Goal: Task Accomplishment & Management: Complete application form

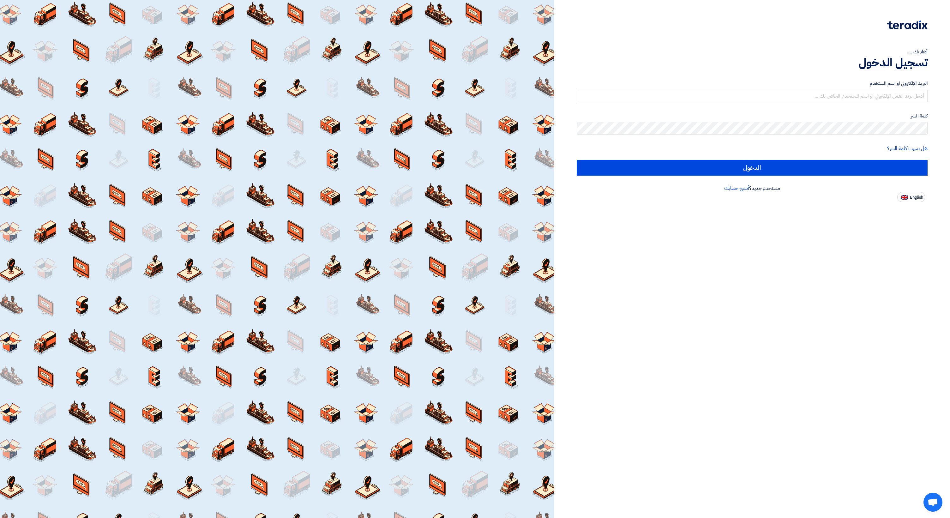
click at [650, 104] on form "البريد الإلكتروني او اسم المستخدم كلمة السر هل نسيت كلمة السر؟ الدخول" at bounding box center [752, 128] width 351 height 96
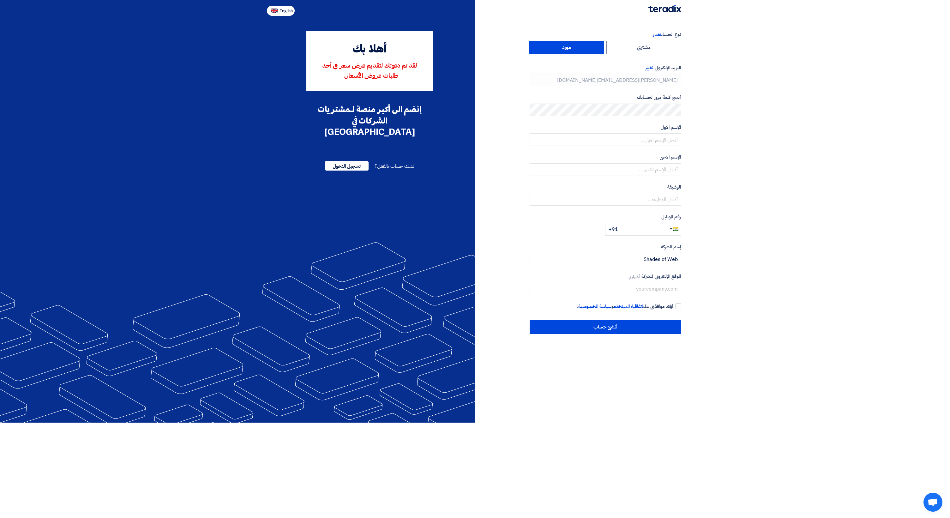
click at [281, 12] on span "English" at bounding box center [285, 11] width 13 height 4
type input "Register"
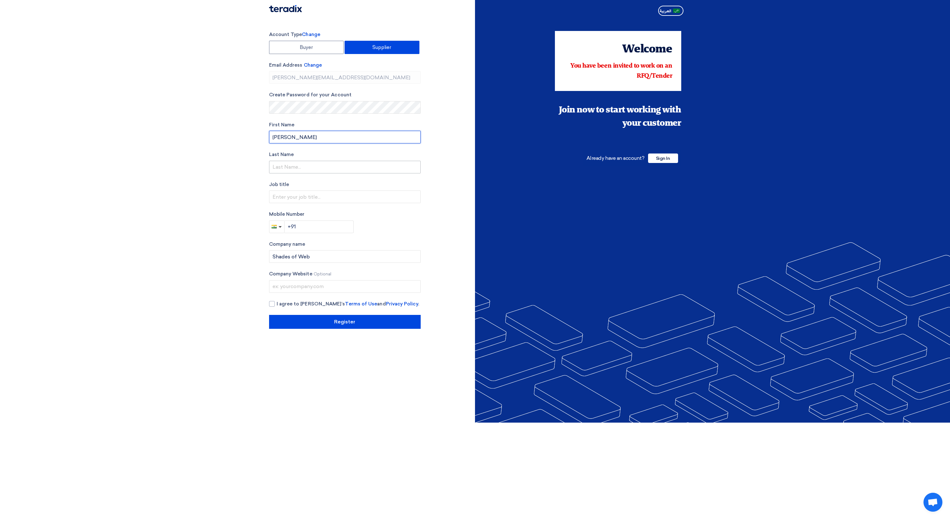
type input "[PERSON_NAME]"
type input "Wagh"
type input "Account Manager"
type input "+91 7276217747"
click at [275, 303] on label "I agree to Teradix’s Terms of Use and Privacy Policy ." at bounding box center [345, 303] width 152 height 7
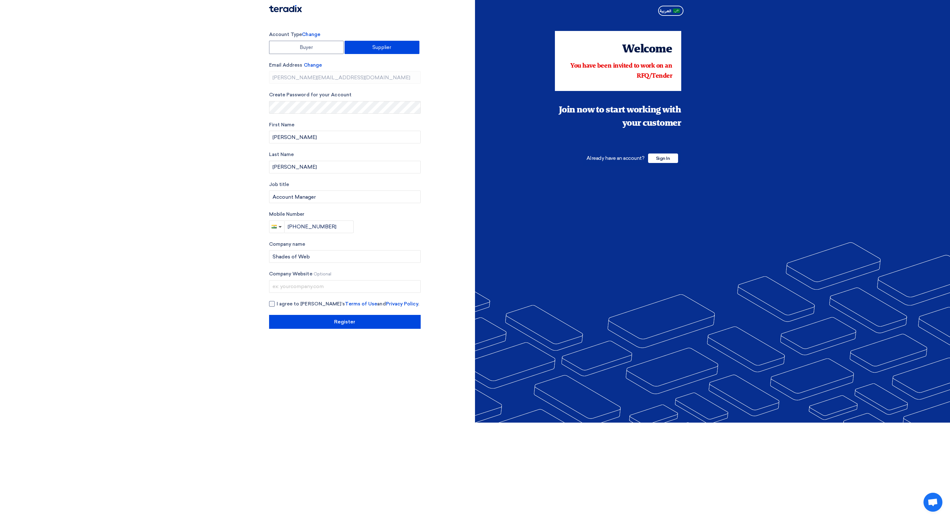
click at [277, 303] on input "I agree to Teradix’s Terms of Use and Privacy Policy ." at bounding box center [353, 306] width 152 height 13
checkbox input "true"
click at [318, 321] on input "Register" at bounding box center [345, 322] width 152 height 14
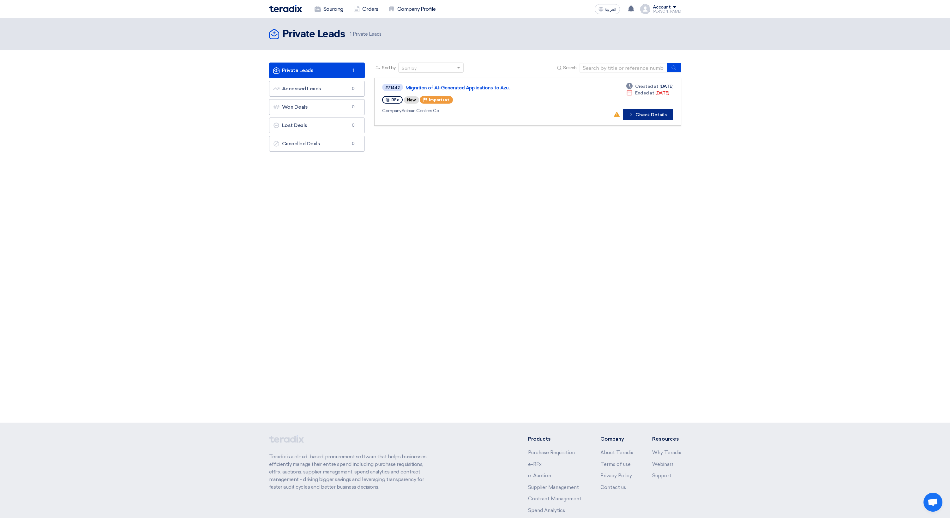
click at [641, 116] on button "Check details Check Details" at bounding box center [648, 114] width 51 height 11
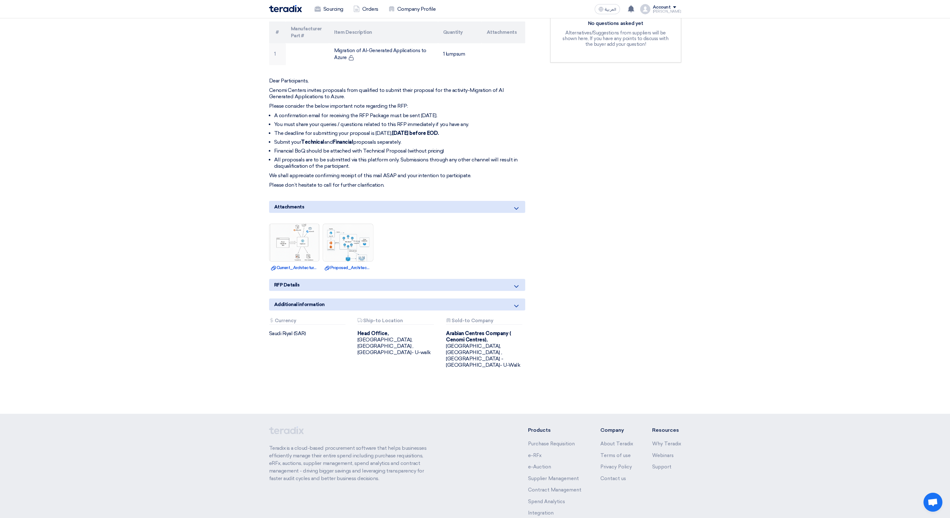
scroll to position [198, 0]
click at [379, 285] on div "RFP Details" at bounding box center [397, 284] width 256 height 12
click at [514, 285] on use at bounding box center [516, 286] width 4 height 3
click at [517, 308] on icon at bounding box center [517, 306] width 8 height 8
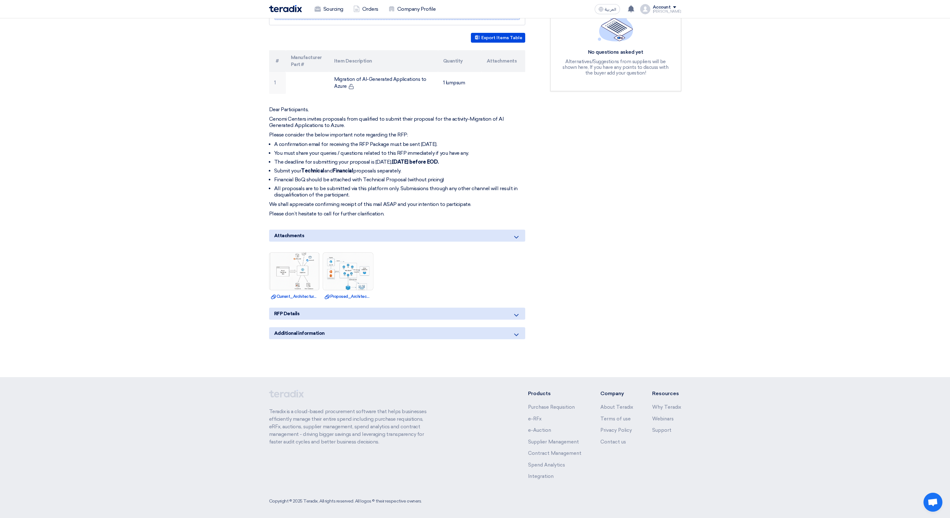
click at [520, 315] on icon at bounding box center [517, 315] width 8 height 8
click at [519, 311] on icon at bounding box center [517, 315] width 8 height 8
click at [516, 328] on div "Additional information" at bounding box center [397, 333] width 256 height 12
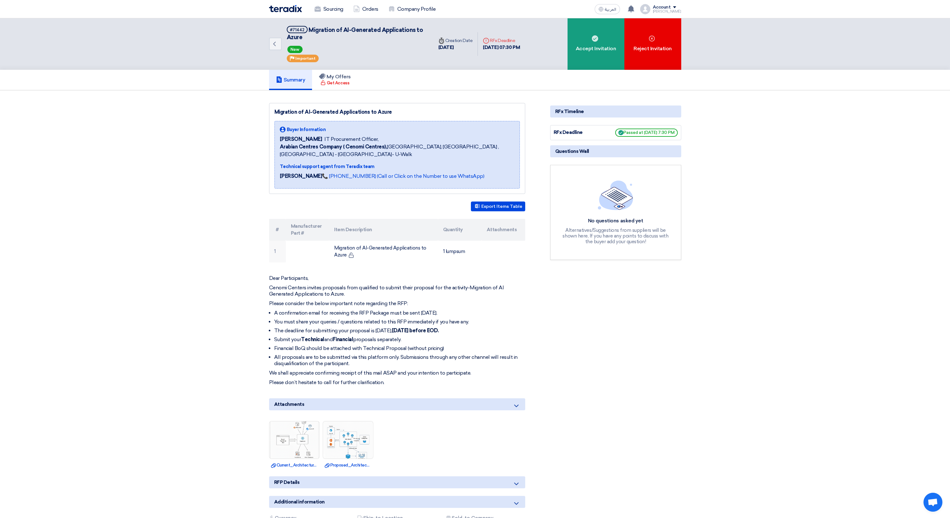
scroll to position [0, 0]
click at [604, 57] on div "Accept Invitation" at bounding box center [596, 43] width 57 height 51
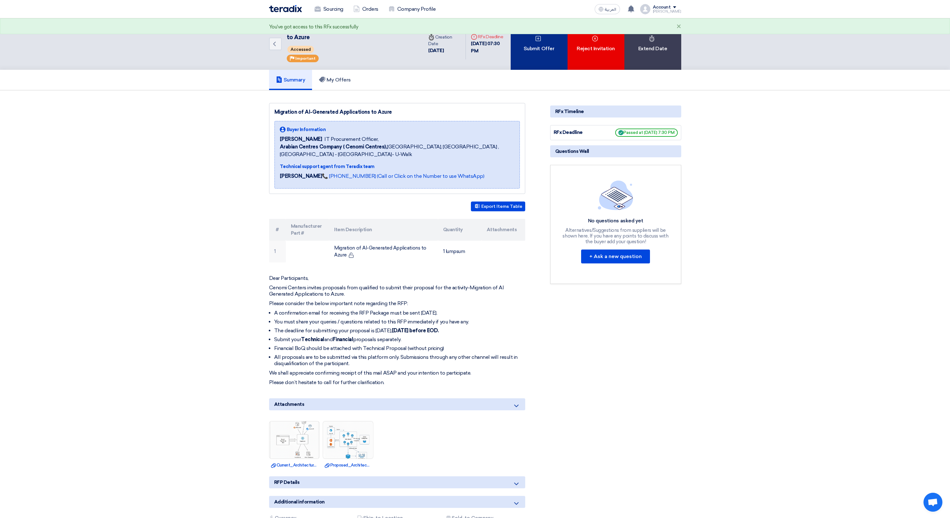
click at [544, 54] on div "Submit Offer" at bounding box center [539, 43] width 57 height 51
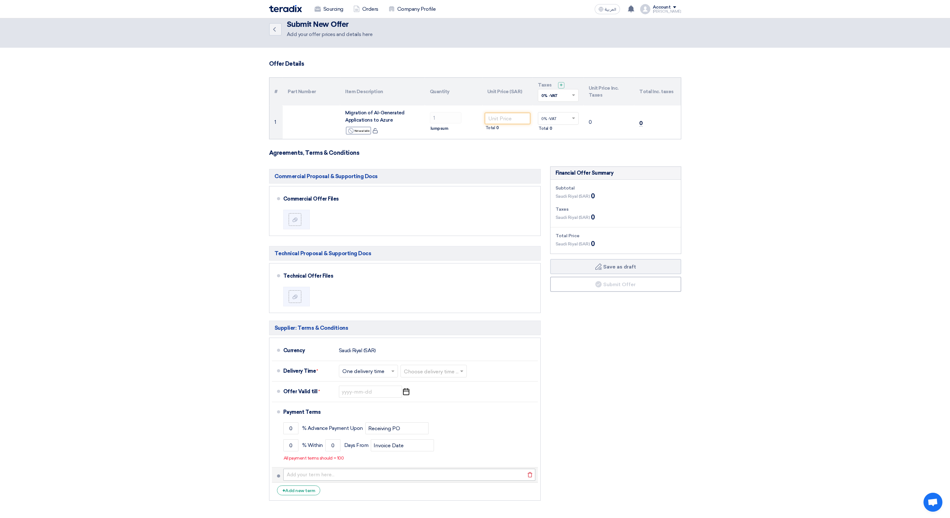
scroll to position [6, 0]
click at [277, 36] on link "Back" at bounding box center [275, 31] width 13 height 13
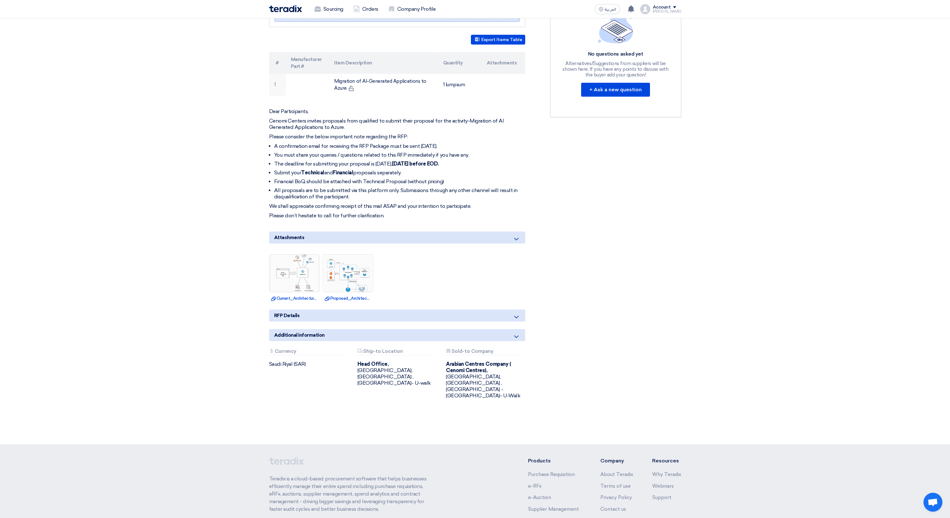
scroll to position [198, 0]
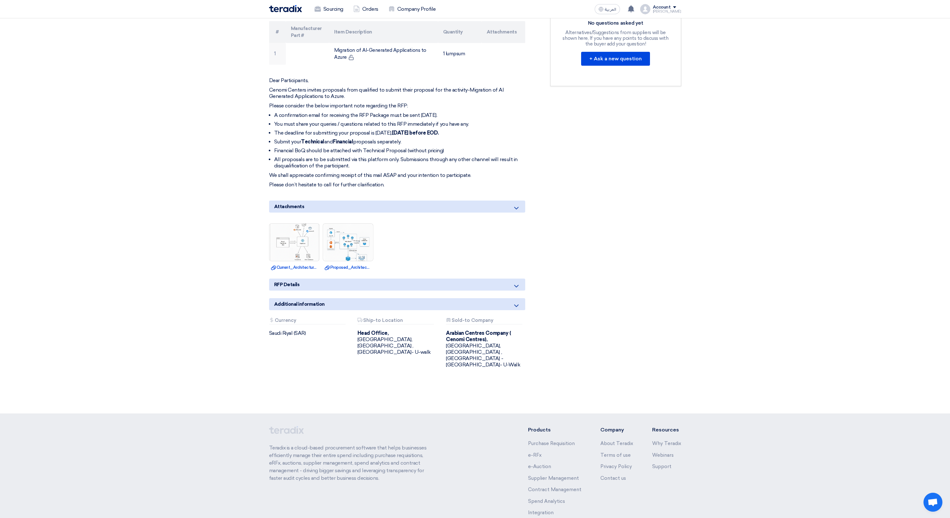
click at [296, 323] on div "Attachments Currency Saudi Riyal (SAR)" at bounding box center [308, 327] width 79 height 19
click at [289, 330] on div "Saudi Riyal (SAR)" at bounding box center [308, 333] width 79 height 6
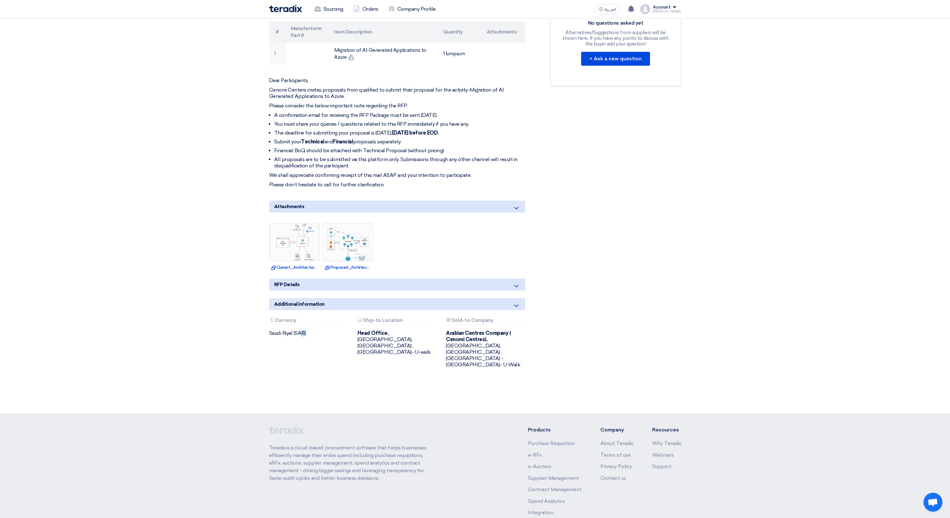
click at [289, 330] on div "Saudi Riyal (SAR)" at bounding box center [308, 333] width 79 height 6
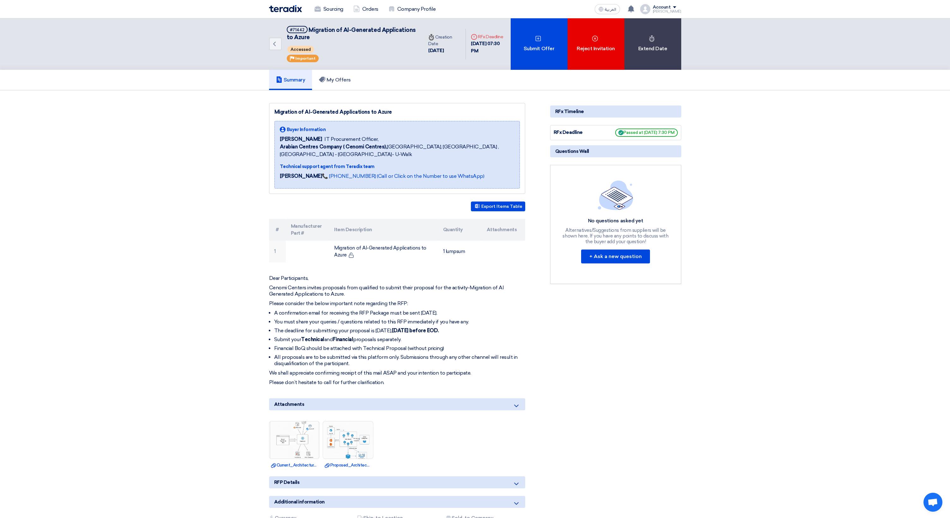
scroll to position [0, 0]
click at [540, 61] on div "Submit Offer" at bounding box center [539, 43] width 57 height 51
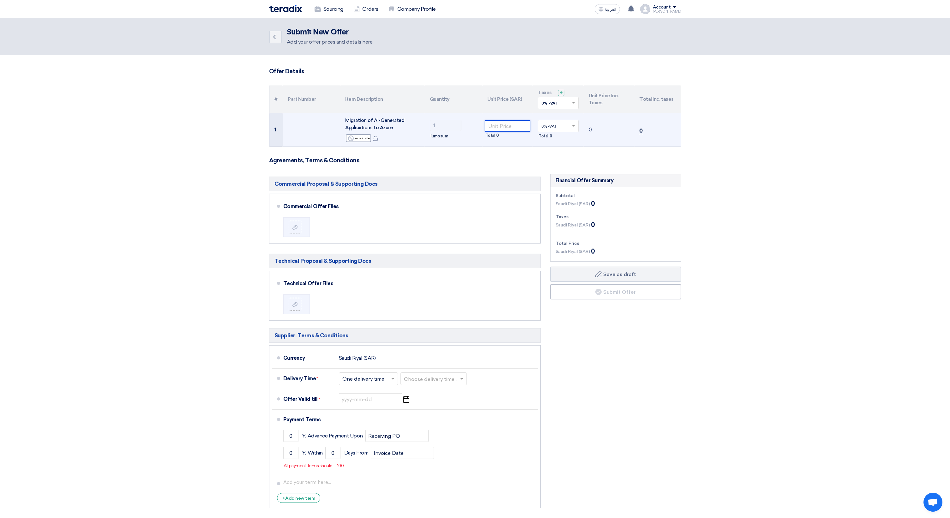
click at [499, 131] on input "number" at bounding box center [508, 125] width 46 height 11
paste input "115535.33"
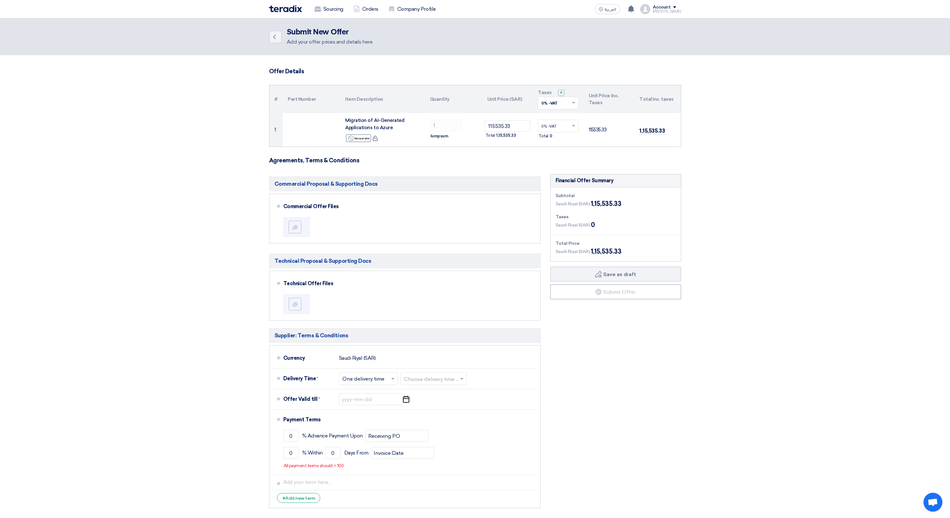
click at [516, 153] on form "Offer Details # Part Number Item Description Quantity Unit Price (SAR) Taxes + …" at bounding box center [475, 289] width 412 height 443
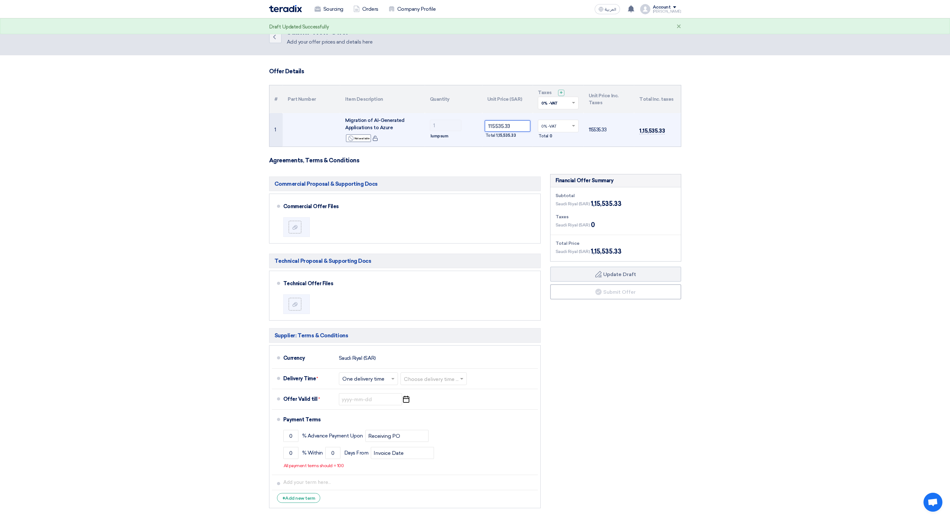
click at [514, 127] on input "115535.33" at bounding box center [508, 125] width 46 height 11
type input "115535"
click at [519, 141] on td "115535 Total 1,15,535" at bounding box center [507, 129] width 51 height 33
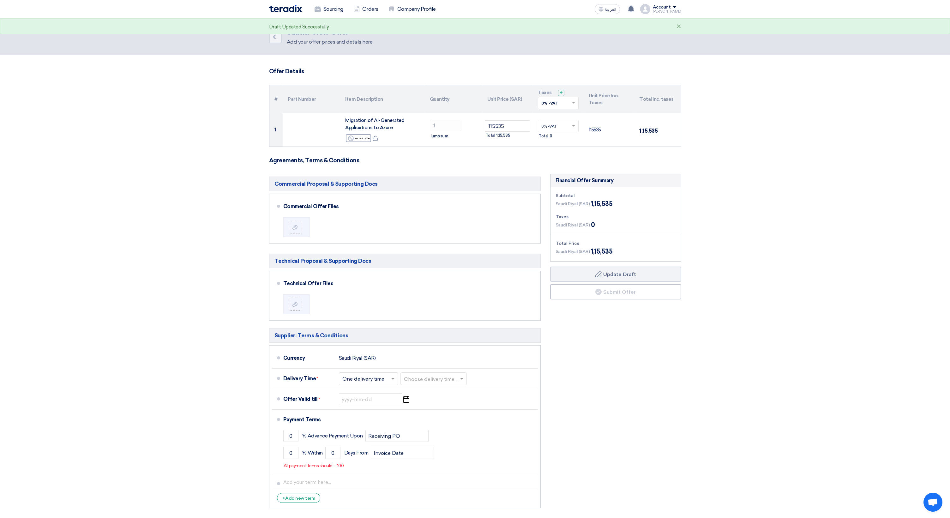
click at [571, 104] on span at bounding box center [574, 103] width 8 height 6
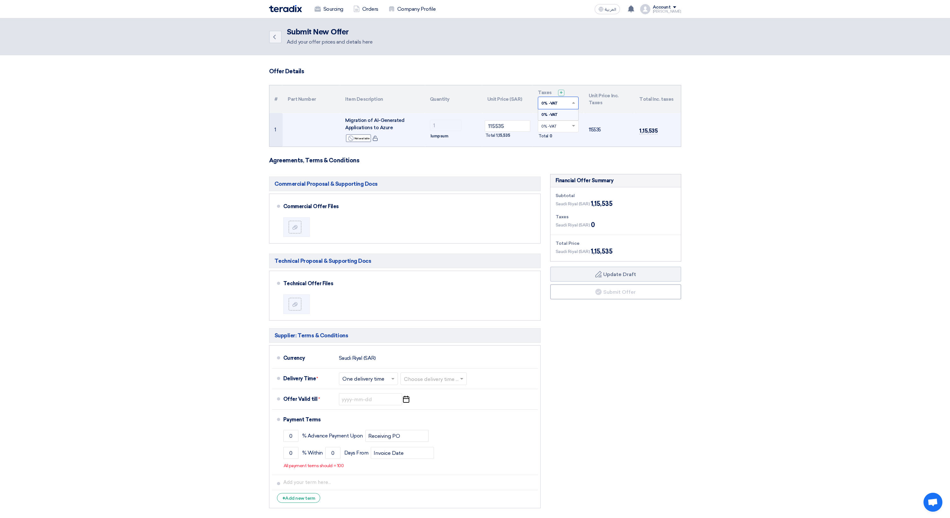
click at [573, 134] on div "Total 0" at bounding box center [558, 136] width 41 height 8
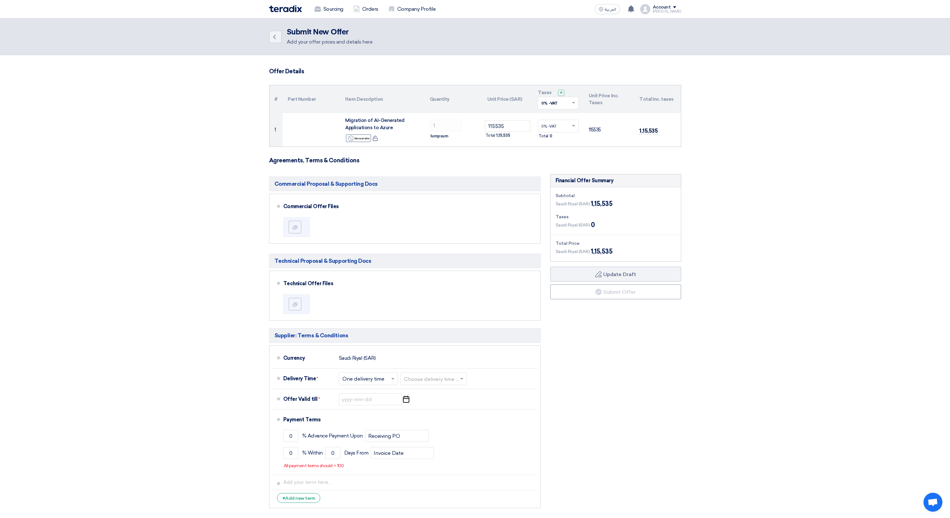
click at [562, 151] on form "Offer Details # Part Number Item Description Quantity Unit Price (SAR) Taxes + …" at bounding box center [475, 289] width 412 height 443
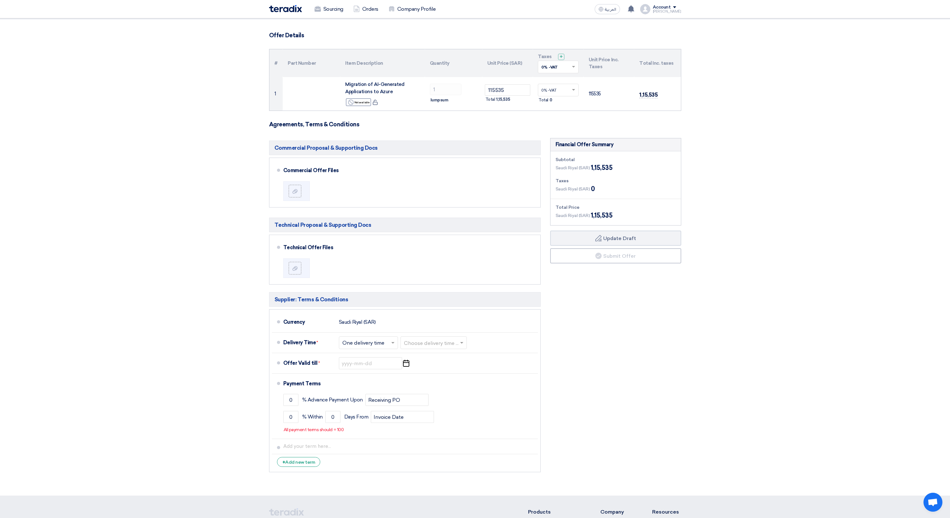
scroll to position [48, 0]
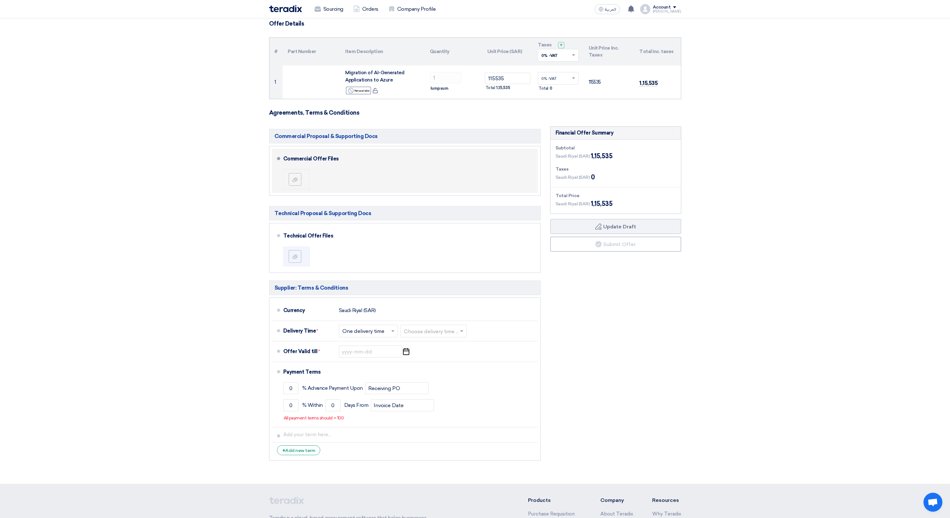
click at [302, 177] on div at bounding box center [298, 179] width 18 height 13
click at [295, 179] on icon at bounding box center [294, 179] width 5 height 5
click at [0, 0] on input "file" at bounding box center [0, 0] width 0 height 0
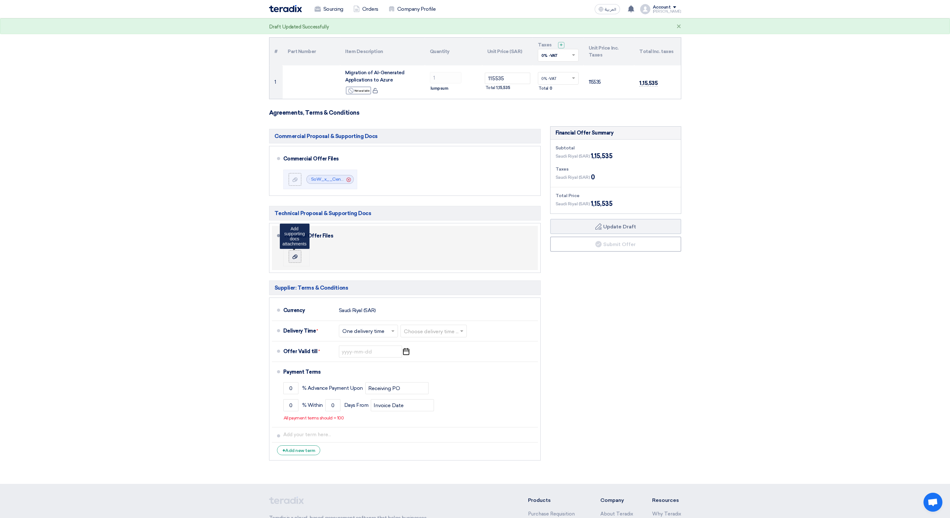
click at [294, 257] on use at bounding box center [294, 257] width 5 height 4
click at [0, 0] on input "file" at bounding box center [0, 0] width 0 height 0
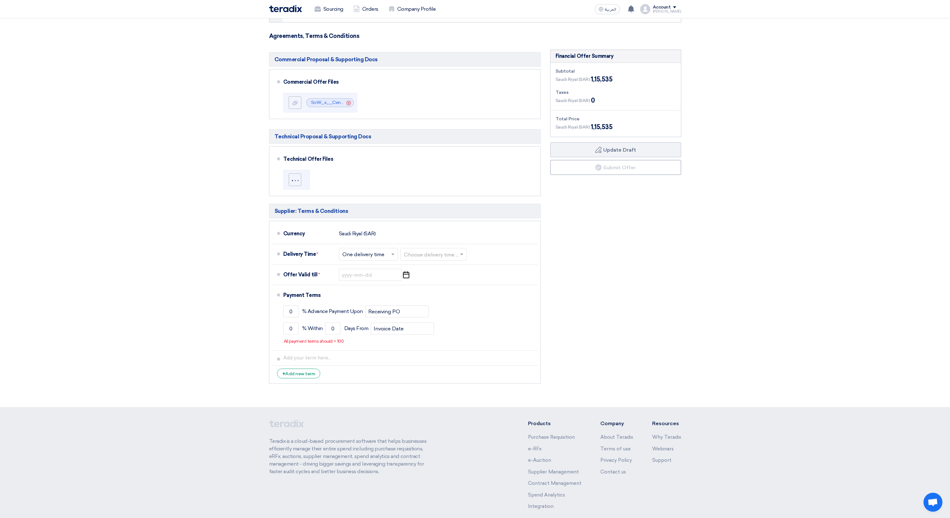
scroll to position [126, 0]
click at [375, 279] on div "Offer Valid till * Pick a date" at bounding box center [409, 273] width 252 height 15
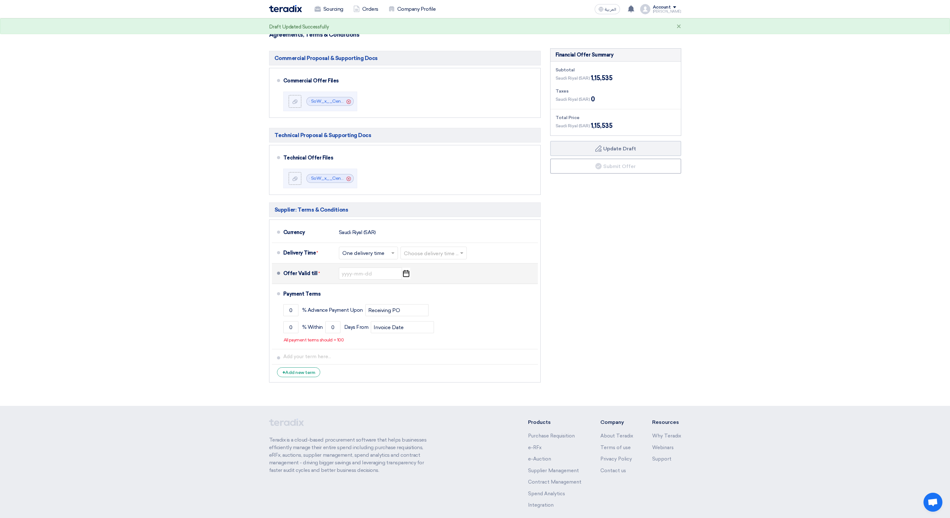
click at [403, 274] on use "button" at bounding box center [406, 273] width 6 height 7
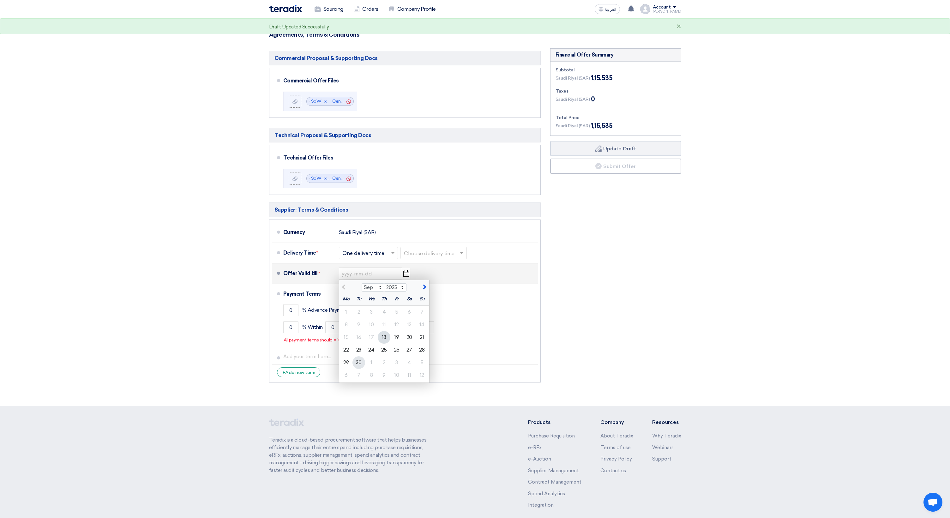
click at [361, 362] on div "30" at bounding box center [358, 362] width 13 height 13
type input "[DATE]"
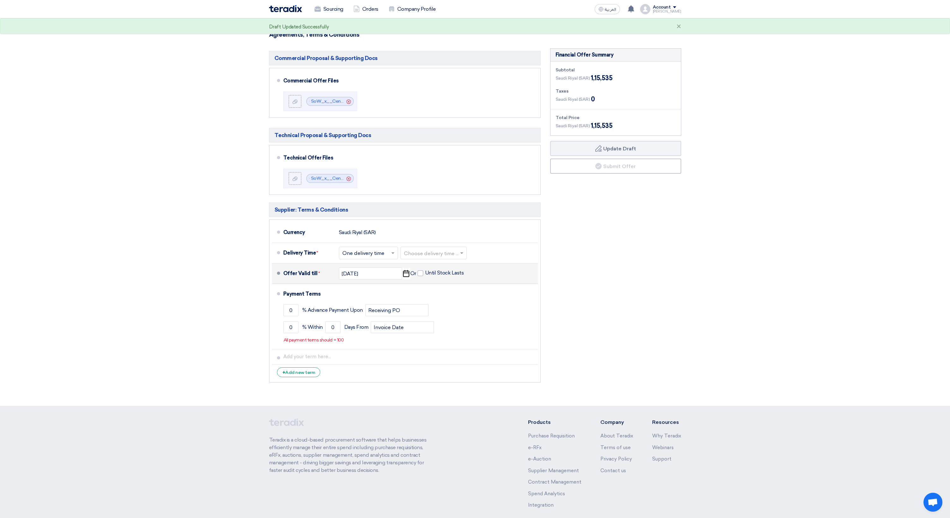
click at [237, 329] on section "Offer Details # Part Number Item Description Quantity Unit Price (SAR) Taxes + …" at bounding box center [475, 168] width 950 height 476
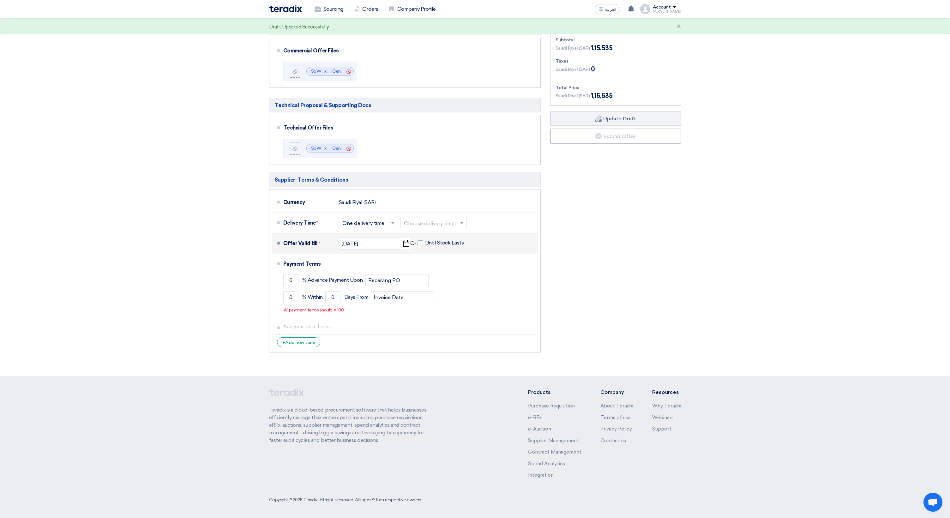
scroll to position [155, 0]
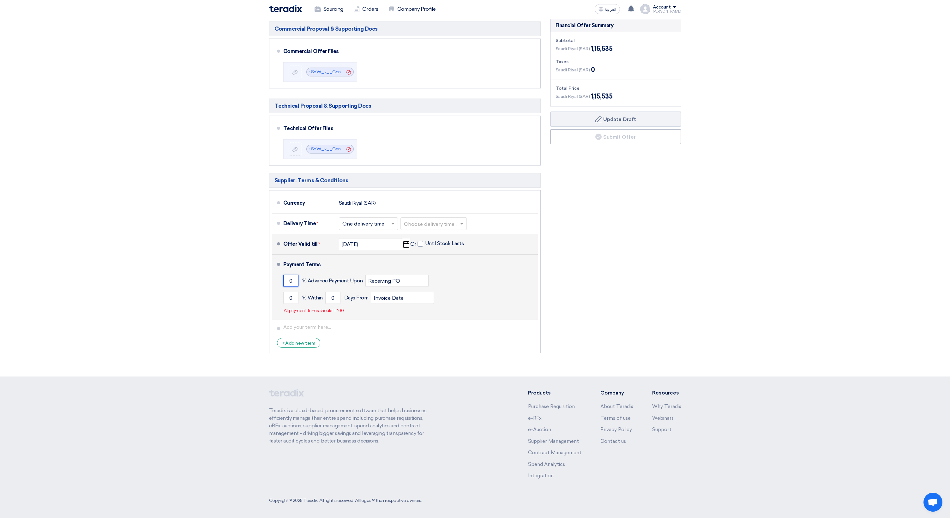
click at [292, 280] on input "0" at bounding box center [290, 281] width 15 height 12
type input "50"
click at [292, 299] on input "0" at bounding box center [290, 298] width 15 height 12
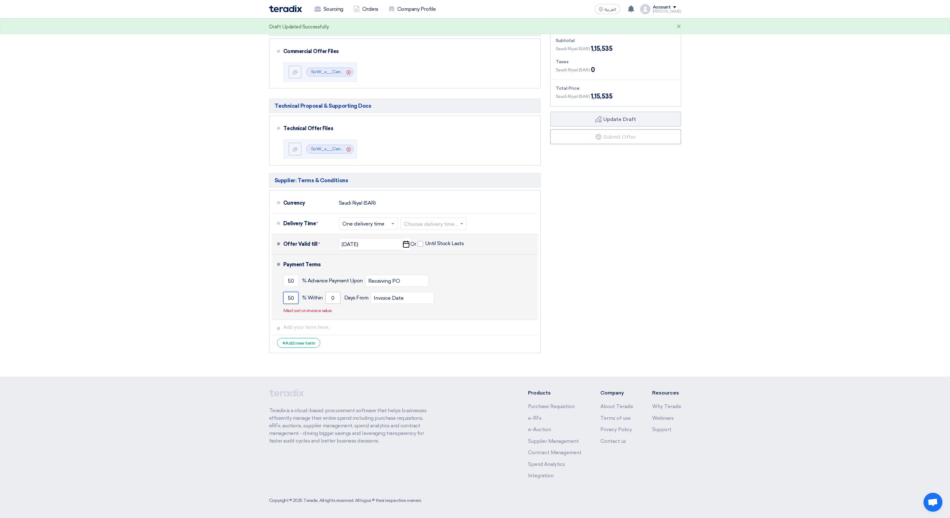
type input "50"
click at [333, 297] on input "0" at bounding box center [332, 298] width 15 height 12
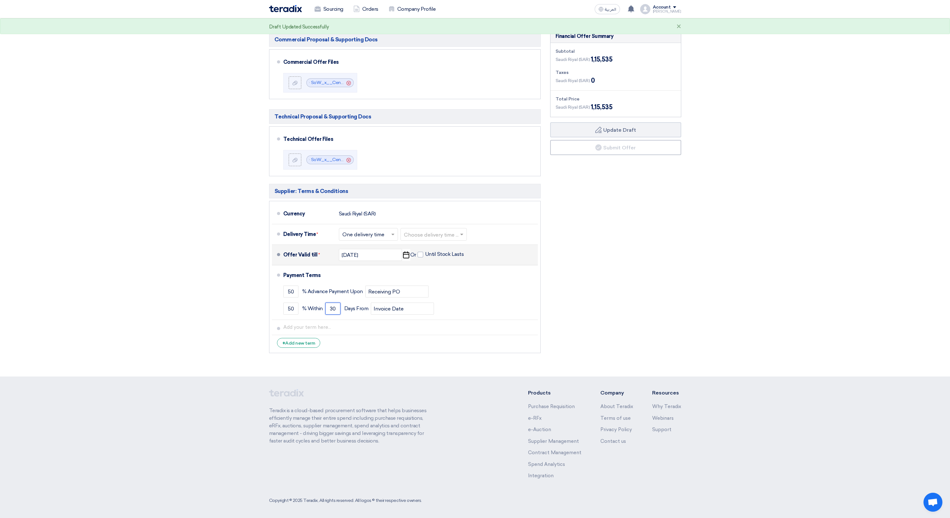
type input "30"
click at [224, 346] on section "Offer Details # Part Number Item Description Quantity Unit Price (SAR) Taxes + …" at bounding box center [475, 143] width 950 height 465
click at [291, 341] on div "+ Add new term" at bounding box center [299, 343] width 44 height 10
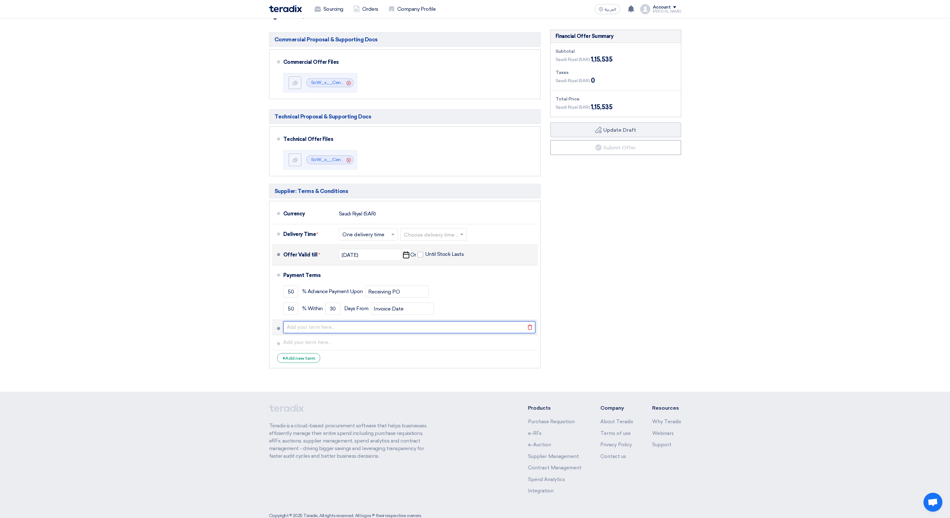
click at [375, 328] on input "text" at bounding box center [409, 327] width 252 height 12
paste input "Costs for third-party tools for Hosting, CDN, Image Optimisation and Website Op…"
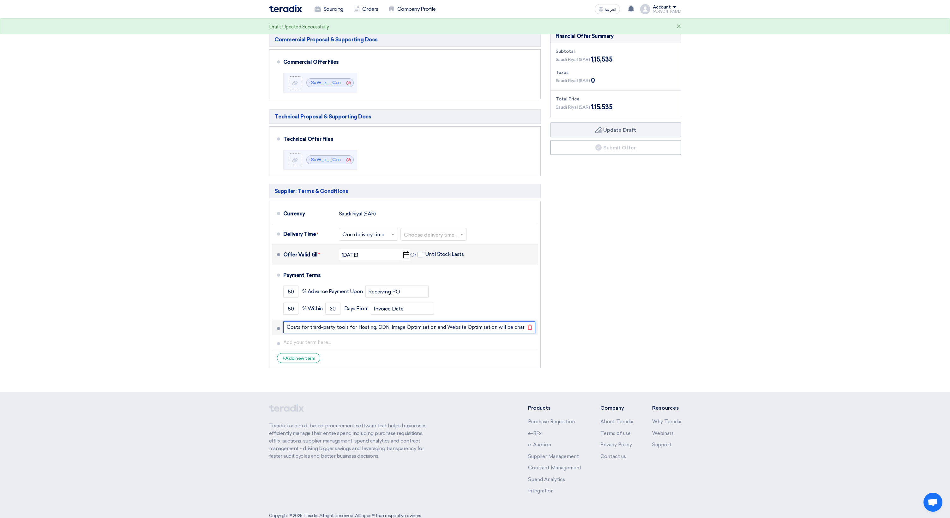
drag, startPoint x: 455, startPoint y: 327, endPoint x: 404, endPoint y: 326, distance: 51.5
click at [404, 326] on input "Costs for third-party tools for Hosting, CDN, Image Optimisation and Website Op…" at bounding box center [409, 327] width 252 height 12
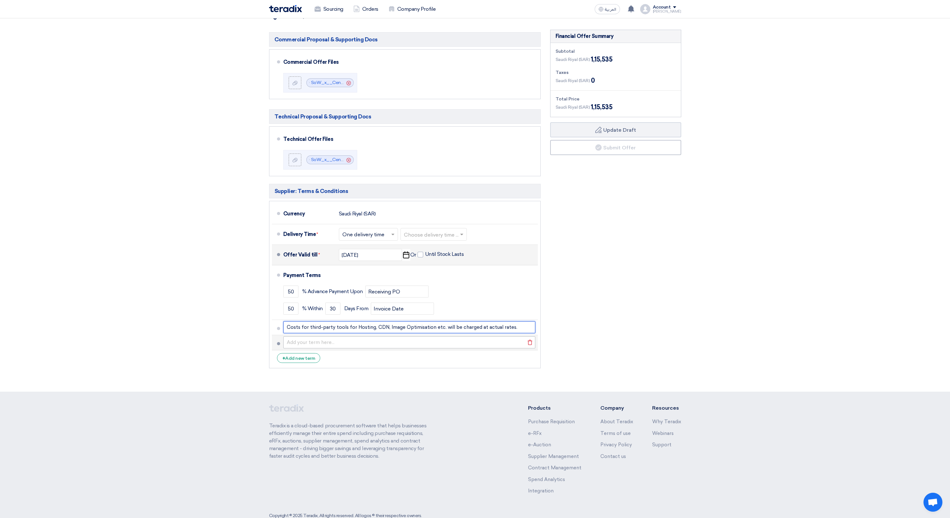
type input "Costs for third-party tools for Hosting, CDN, Image Optimisation etc. will be c…"
click at [310, 341] on input "text" at bounding box center [409, 342] width 252 height 12
paste input "Costs for Stock Images, Videos will be charged at actual rates."
type input "Costs for Stock Images, Videos will be charged at actual rates."
click at [223, 361] on section "Offer Details # Part Number Item Description Quantity Unit Price (SAR) Taxes + …" at bounding box center [475, 151] width 950 height 481
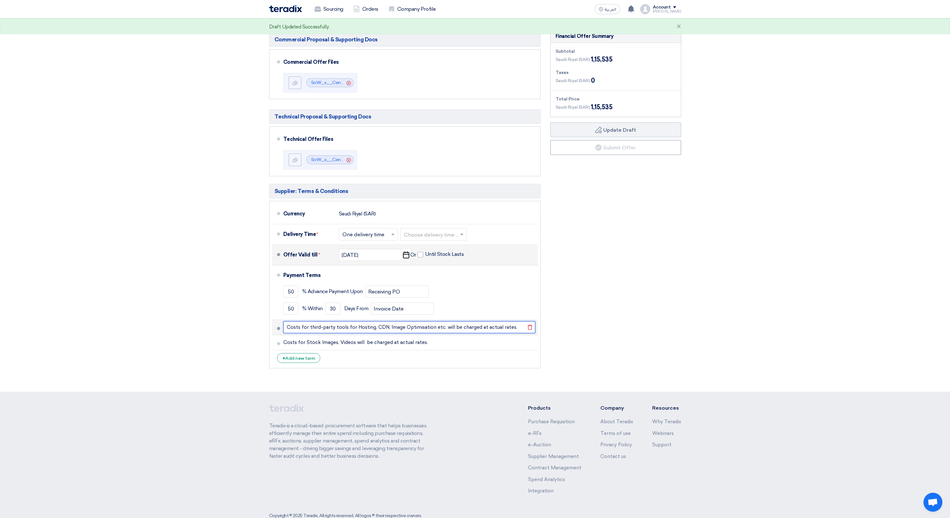
click at [391, 327] on input "Costs for third-party tools for Hosting, CDN, Image Optimisation etc. will be c…" at bounding box center [409, 327] width 252 height 12
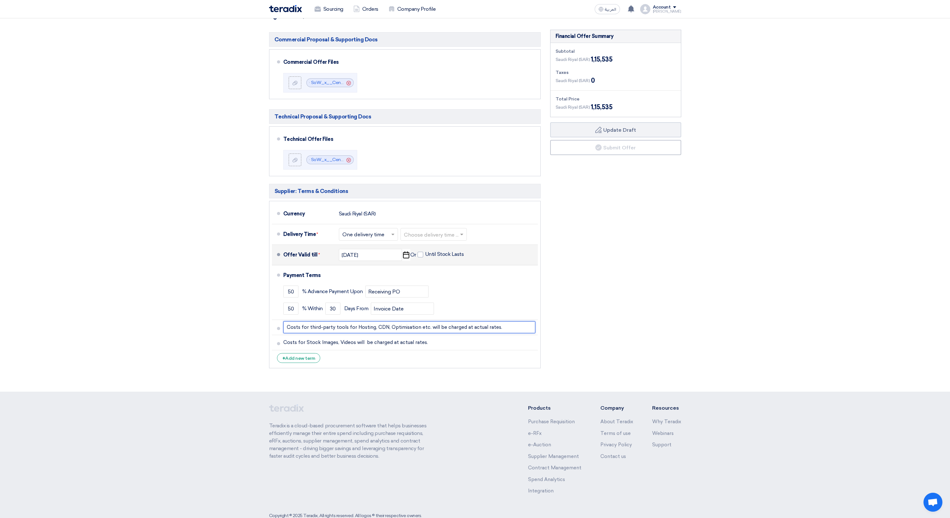
type input "Costs for third-party tools for Hosting, CDN, Optimisation etc. will be charged…"
click at [244, 345] on section "Offer Details # Part Number Item Description Quantity Unit Price (SAR) Taxes + …" at bounding box center [475, 151] width 950 height 481
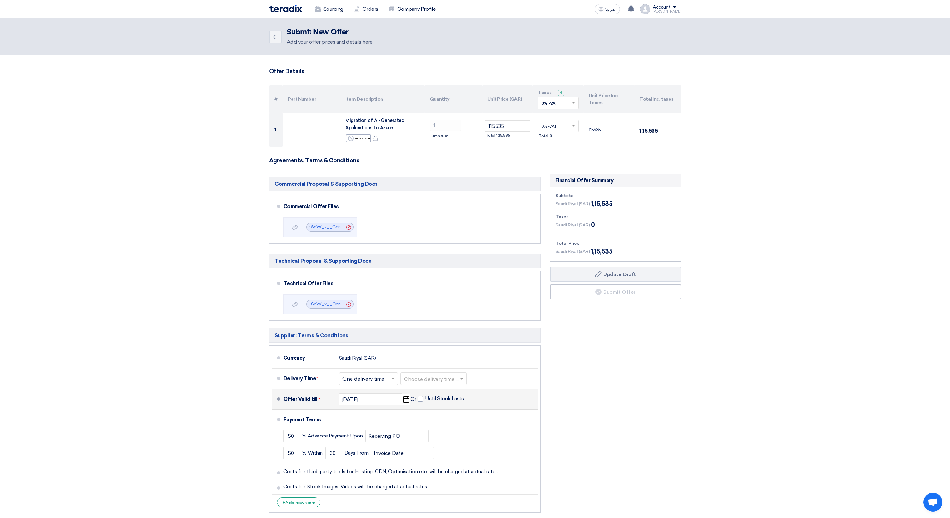
scroll to position [0, 0]
click at [274, 36] on use at bounding box center [274, 37] width 3 height 4
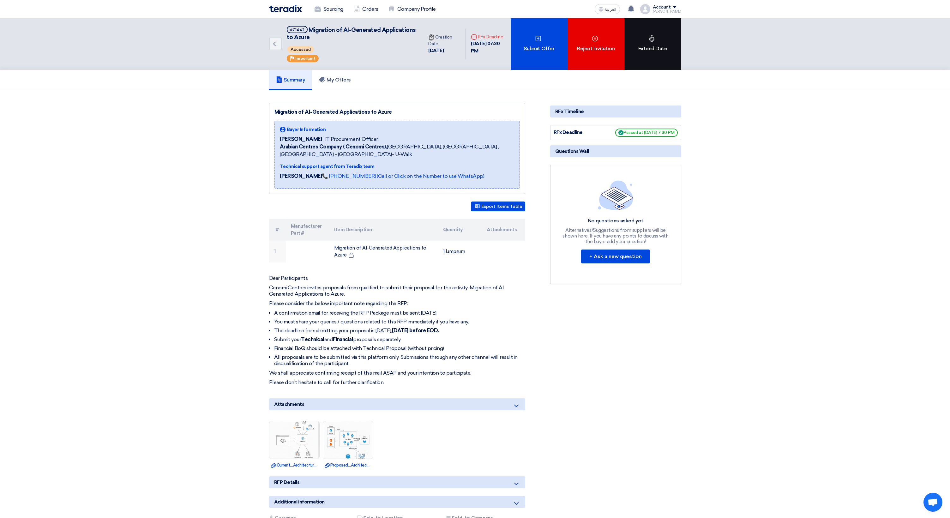
click at [643, 46] on div "Extend Date" at bounding box center [652, 43] width 57 height 51
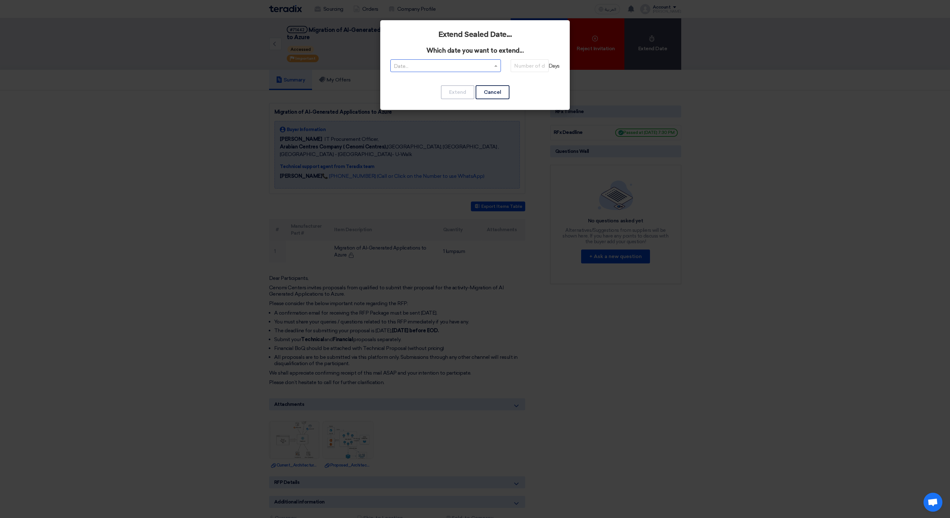
click at [494, 66] on span at bounding box center [497, 66] width 8 height 8
click at [526, 66] on input "number" at bounding box center [530, 65] width 38 height 13
type input "1"
click at [501, 67] on div "Date... 1 Days" at bounding box center [474, 69] width 169 height 20
click at [487, 67] on input "text" at bounding box center [442, 66] width 97 height 10
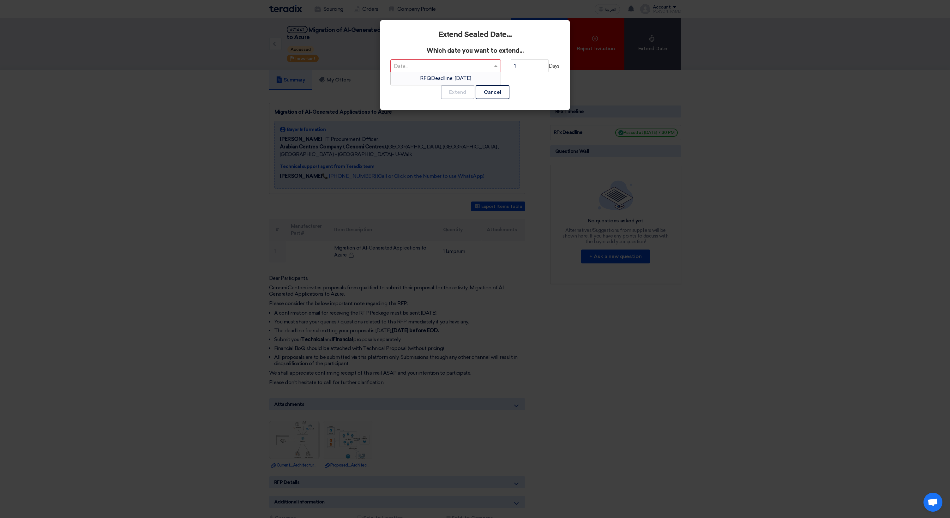
click at [468, 81] on div "RFQDeadline: Wed Sep 17 2025" at bounding box center [446, 78] width 110 height 13
click at [465, 91] on button "Extend" at bounding box center [457, 92] width 33 height 14
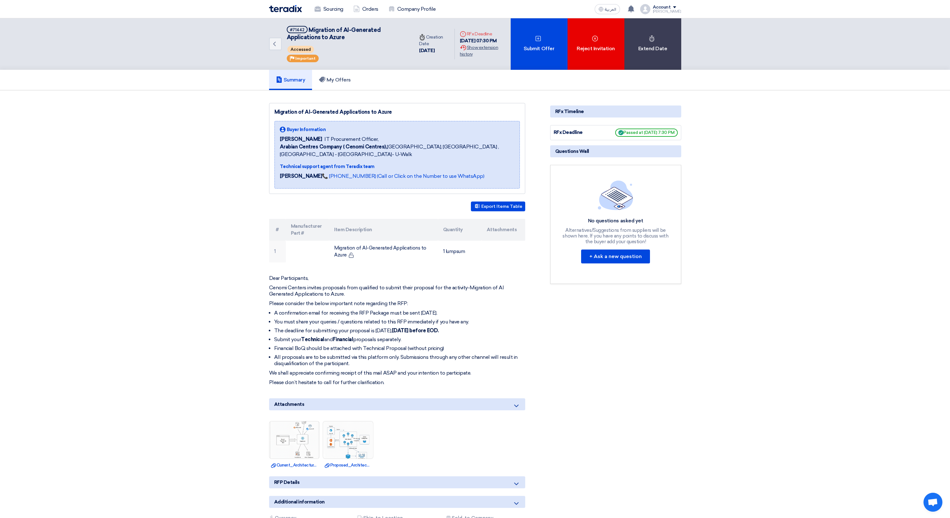
click at [486, 53] on div "Extension History Show extension history" at bounding box center [483, 50] width 46 height 13
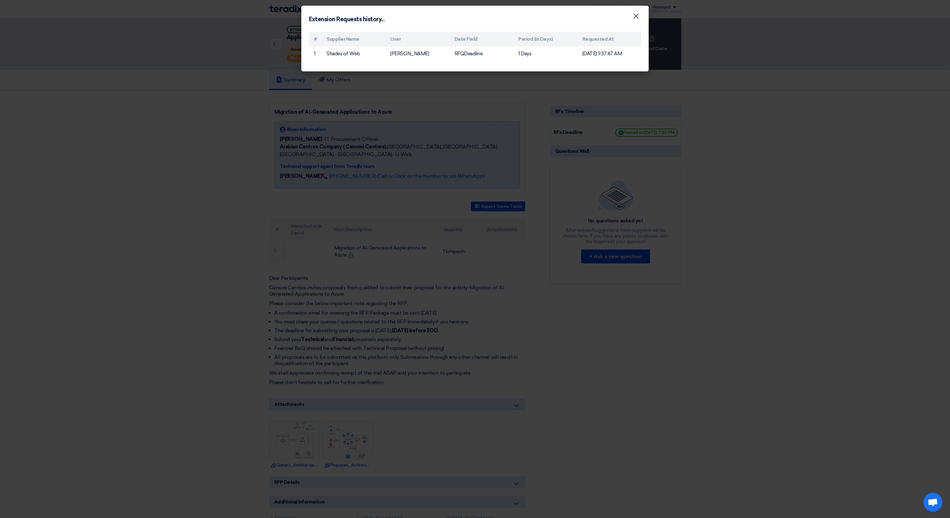
click at [635, 19] on span "×" at bounding box center [636, 17] width 6 height 13
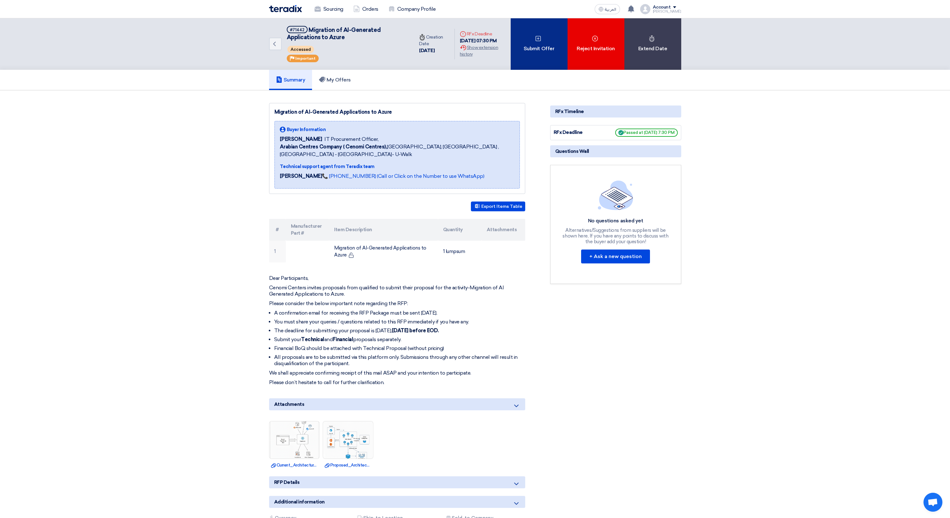
click at [540, 46] on div "Submit Offer" at bounding box center [539, 43] width 57 height 51
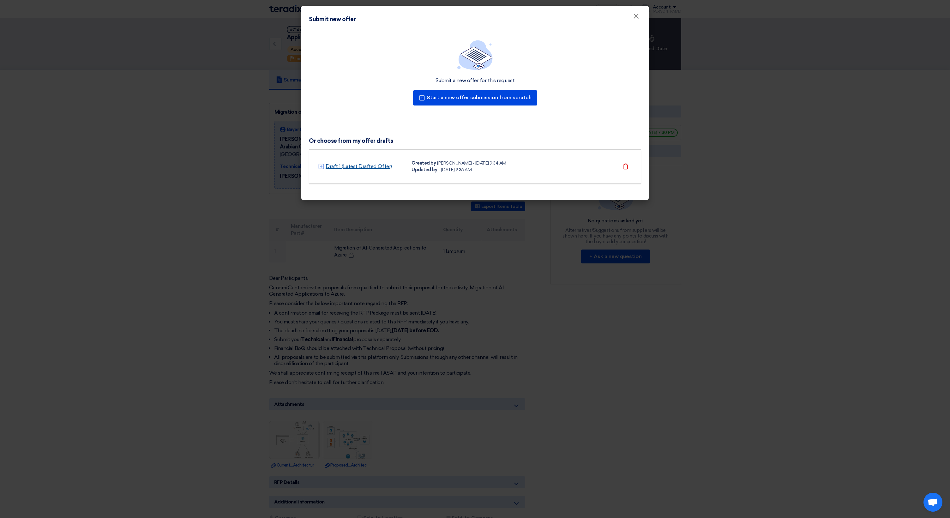
click at [379, 167] on link "Draft 1 (Latest Drafted Offer)" at bounding box center [359, 167] width 66 height 8
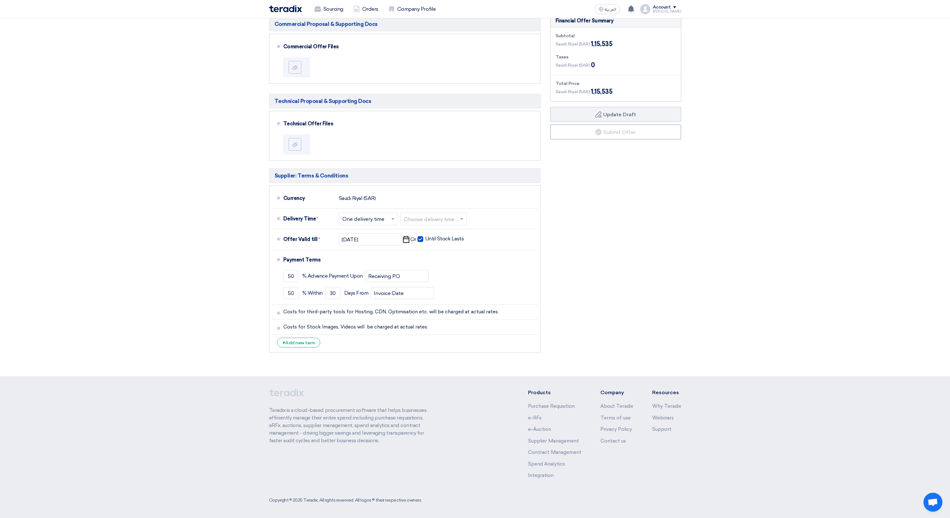
scroll to position [159, 0]
